Goal: Information Seeking & Learning: Check status

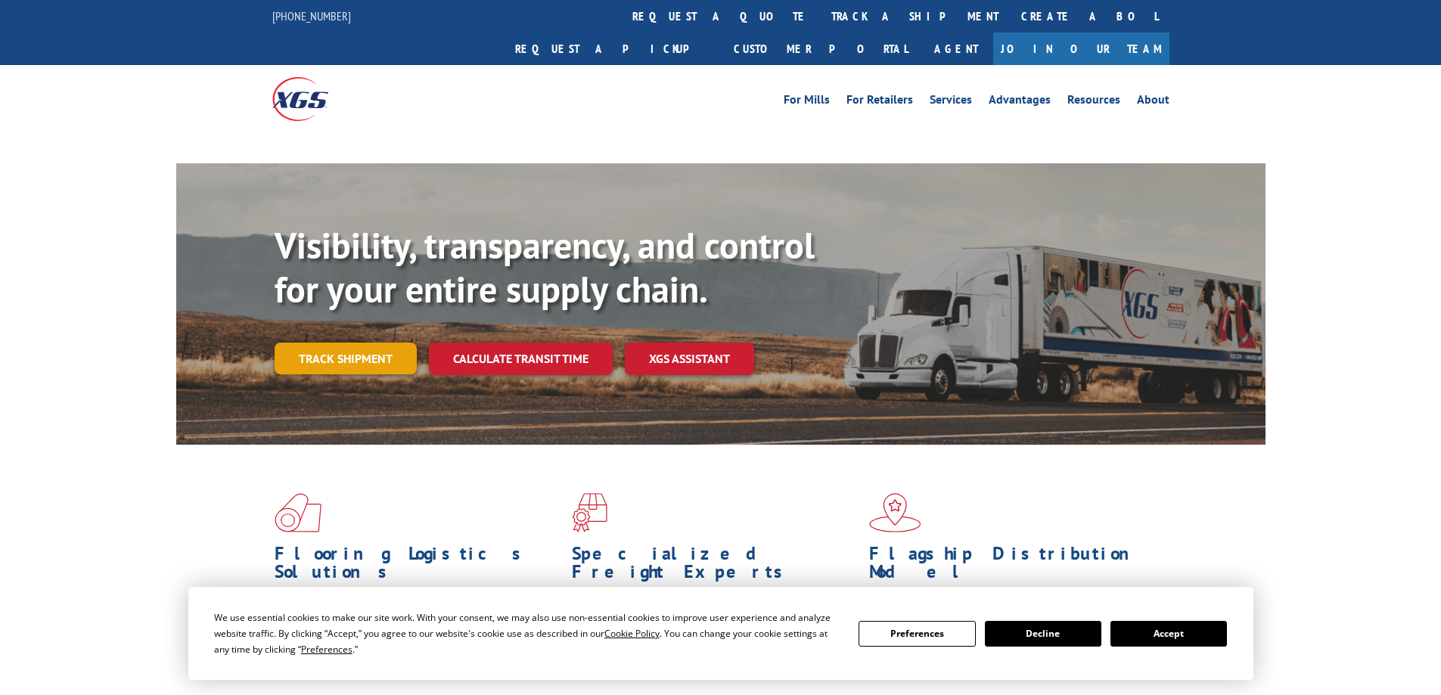
click at [380, 343] on link "Track shipment" at bounding box center [346, 359] width 142 height 32
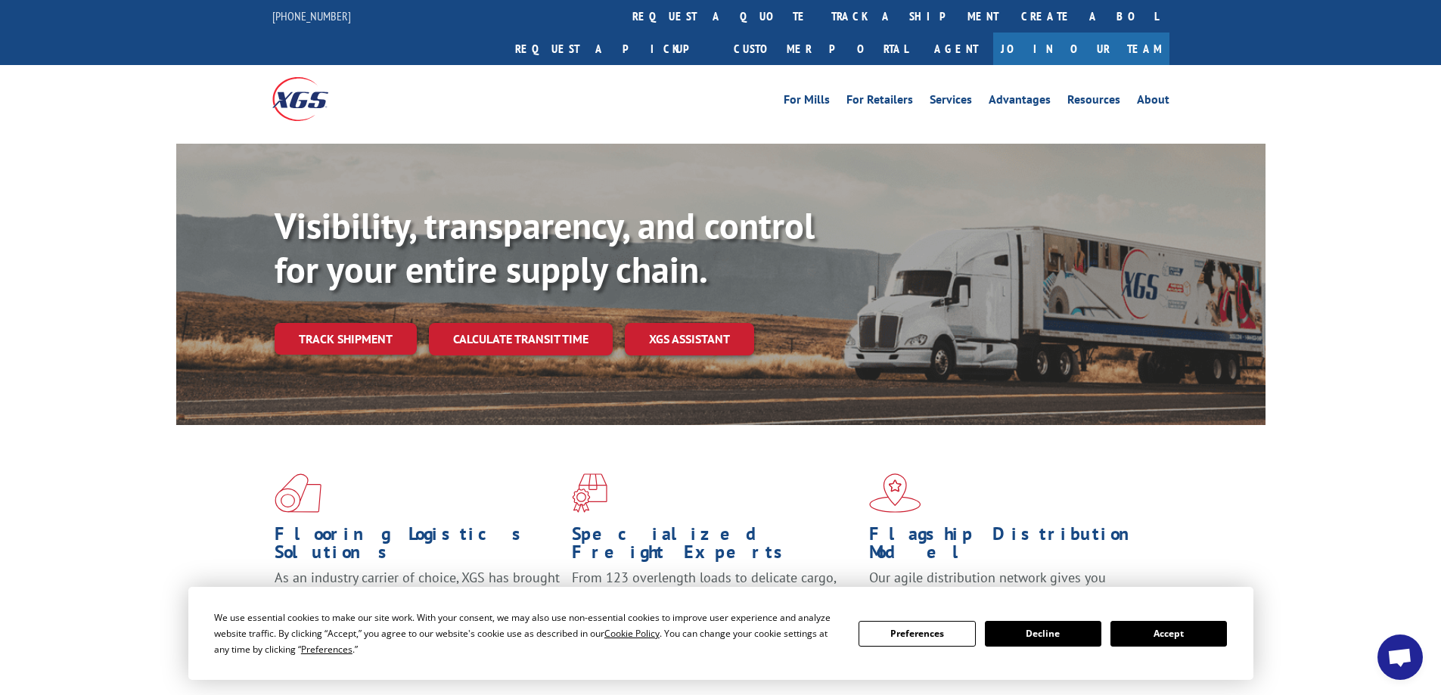
click at [1158, 628] on button "Accept" at bounding box center [1168, 634] width 116 height 26
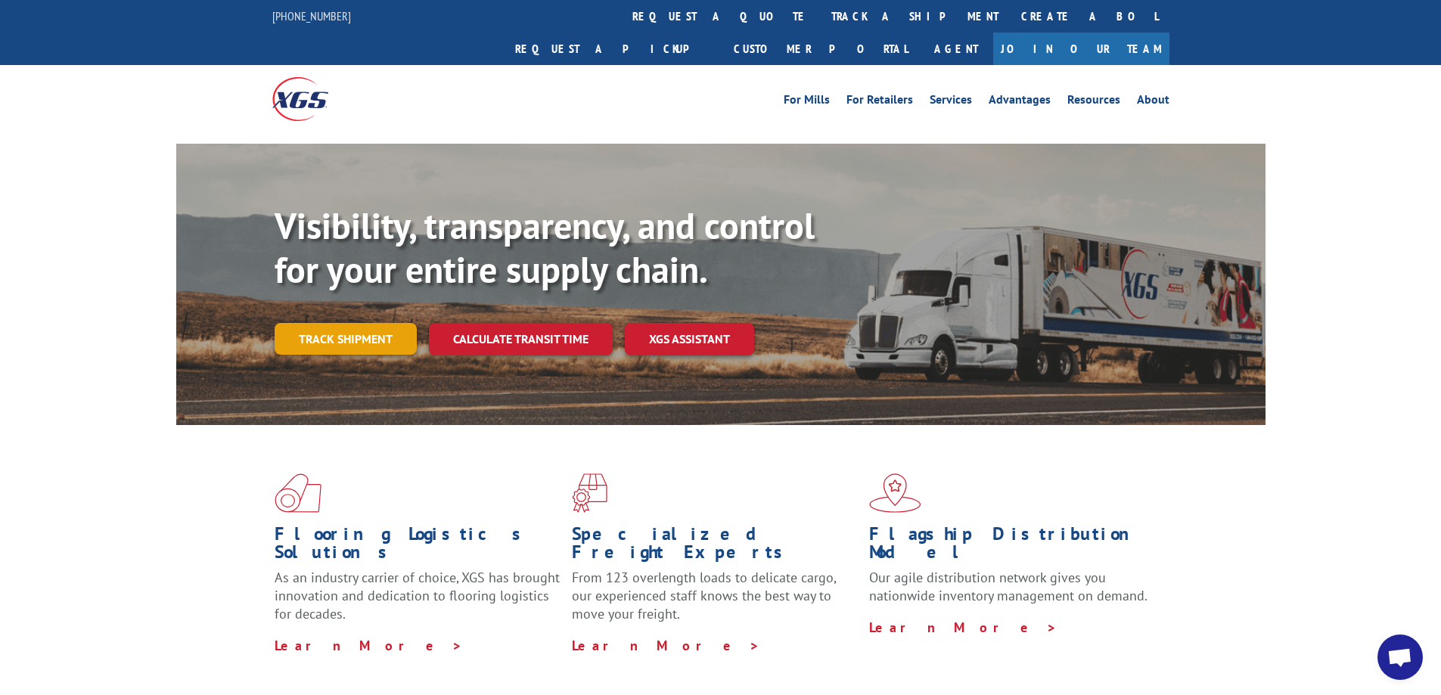
click at [365, 323] on link "Track shipment" at bounding box center [346, 339] width 142 height 32
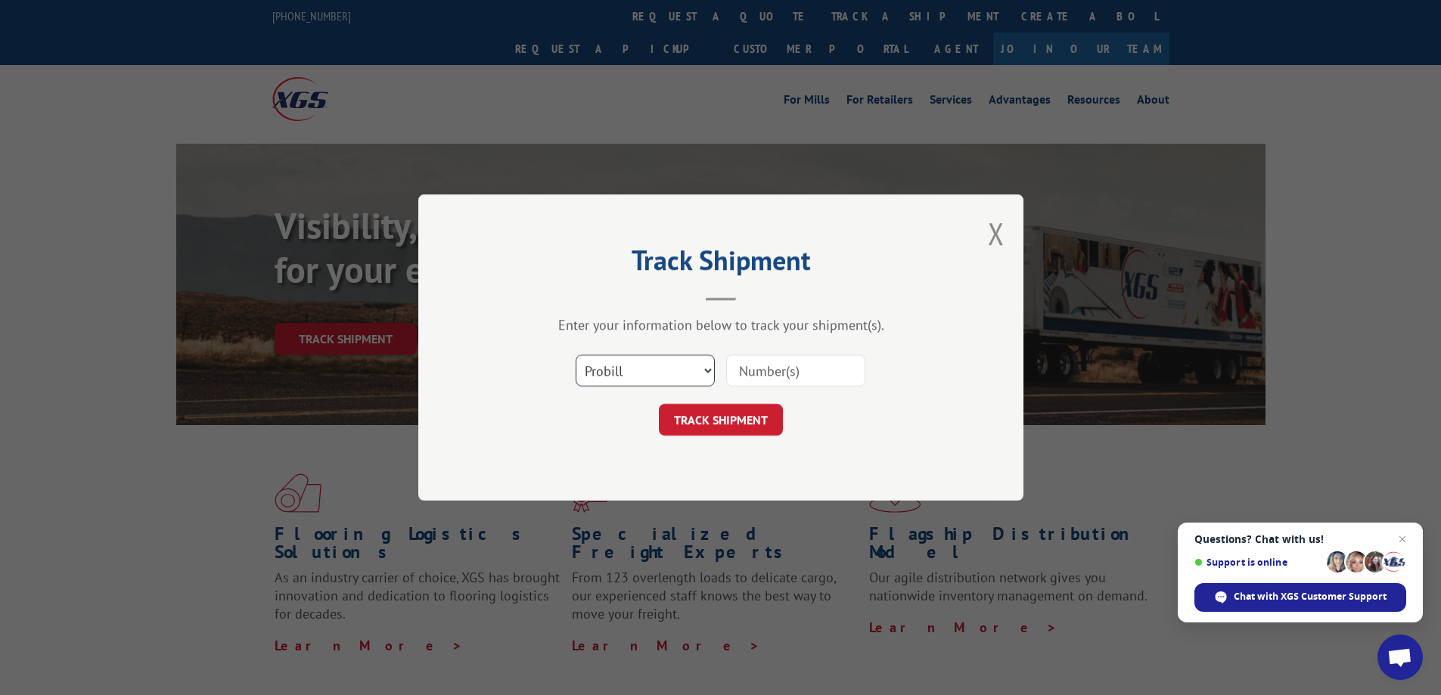
click at [694, 365] on select "Select category... Probill BOL PO" at bounding box center [645, 371] width 139 height 32
select select "bol"
click at [576, 355] on select "Select category... Probill BOL PO" at bounding box center [645, 371] width 139 height 32
click at [777, 367] on input at bounding box center [795, 371] width 139 height 32
paste input "6046306"
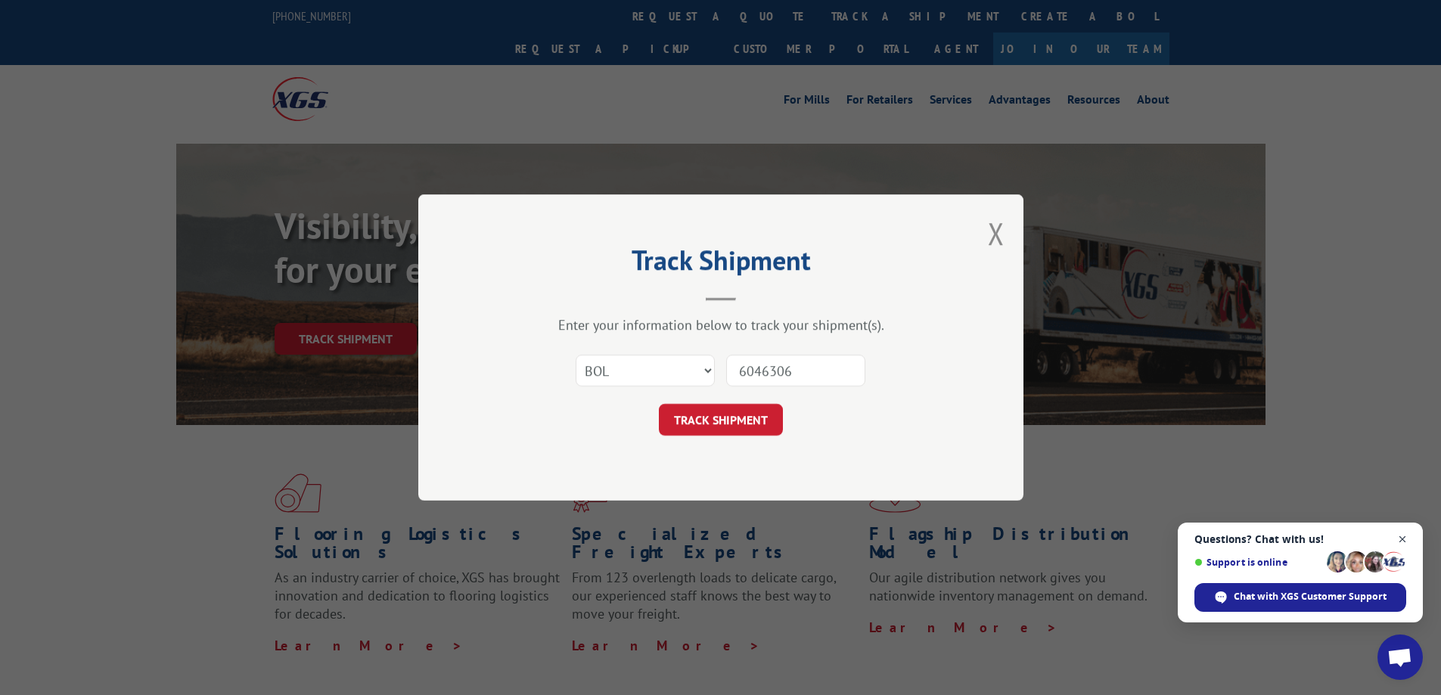
type input "6046306"
click at [1398, 535] on span "Close chat" at bounding box center [1402, 539] width 19 height 19
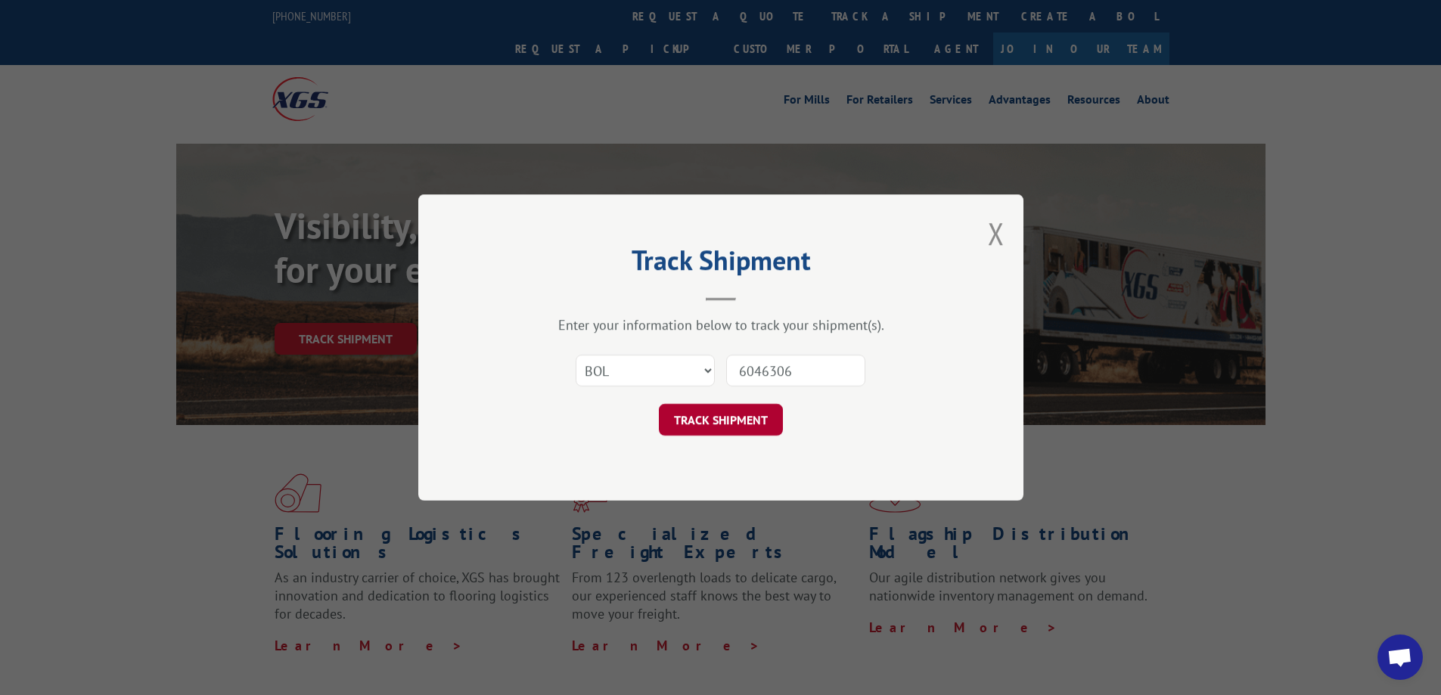
click at [749, 423] on button "TRACK SHIPMENT" at bounding box center [721, 420] width 124 height 32
